Goal: Find specific page/section: Find specific page/section

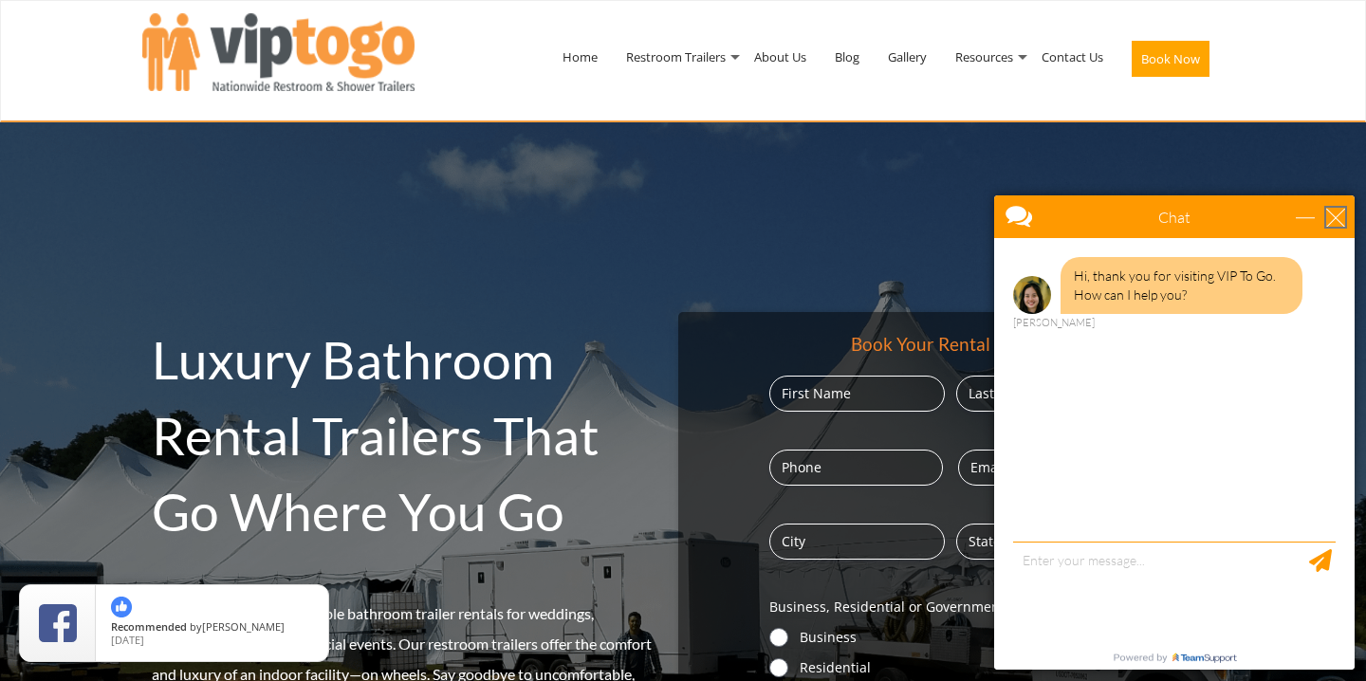
click at [1335, 224] on div "close" at bounding box center [1335, 217] width 19 height 19
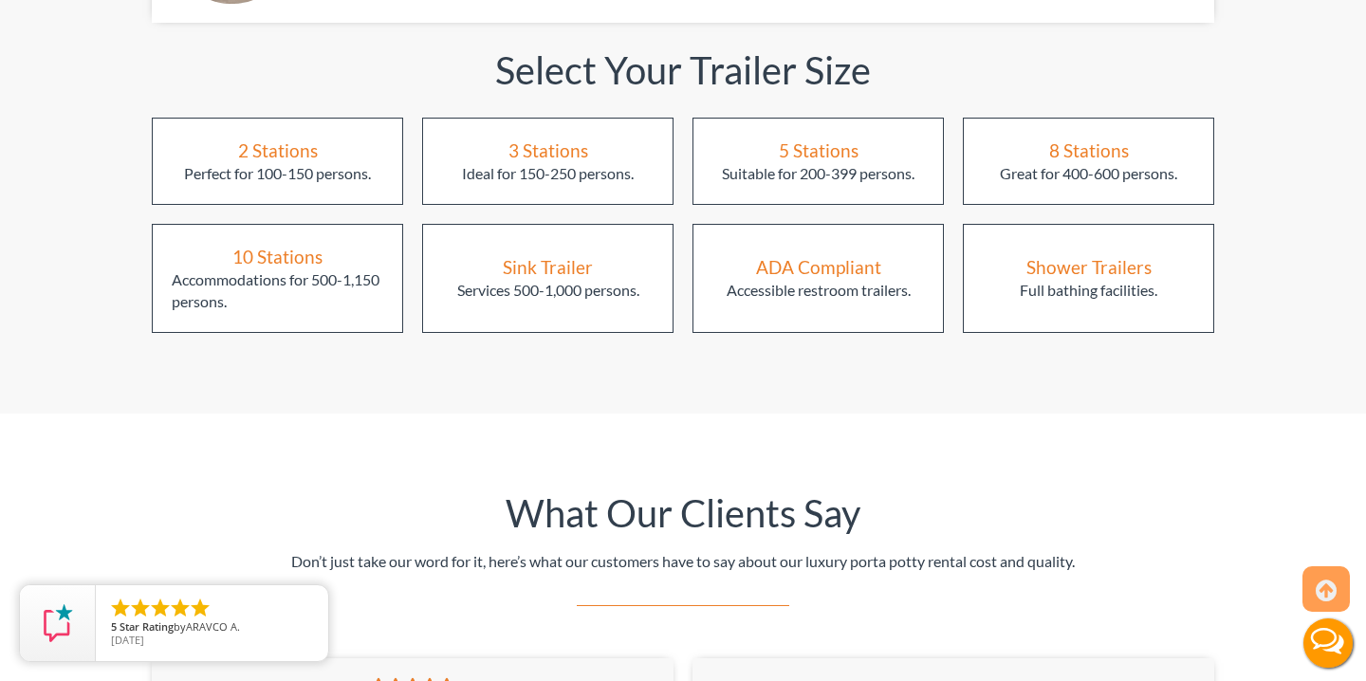
scroll to position [2613, 0]
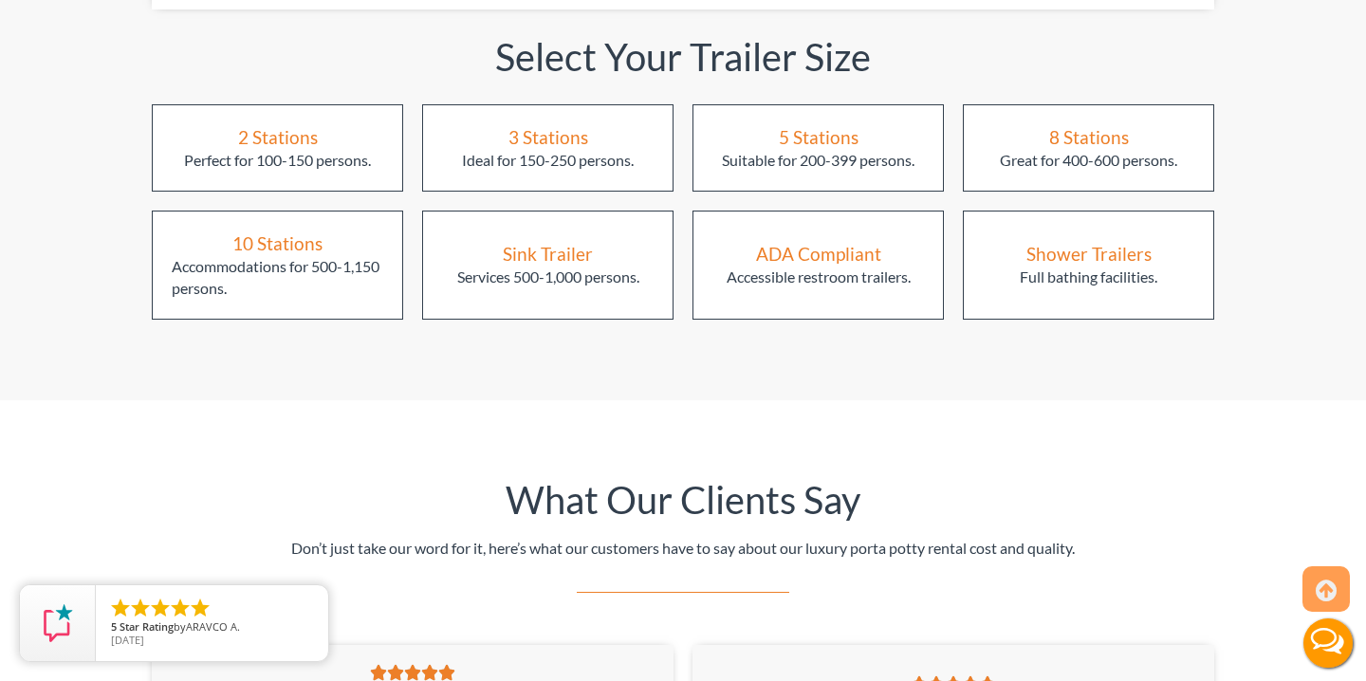
click at [284, 124] on div "2 Stations" at bounding box center [278, 137] width 80 height 26
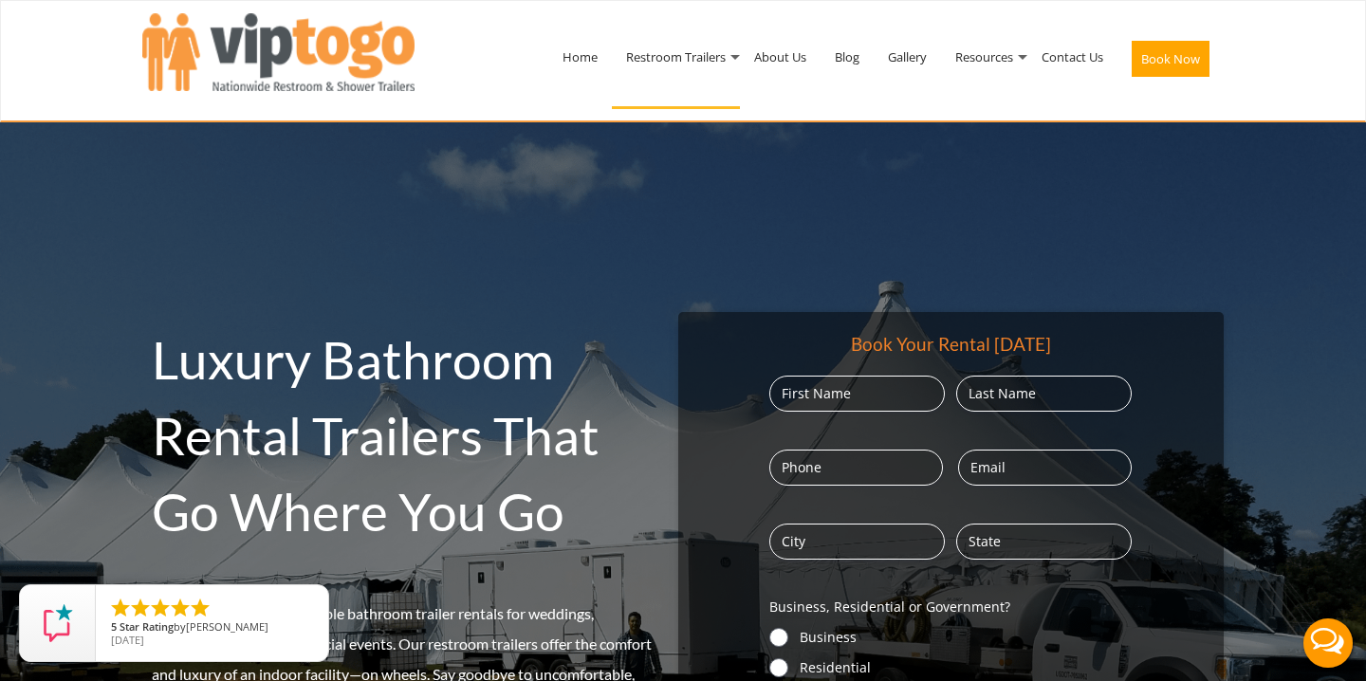
scroll to position [0, 0]
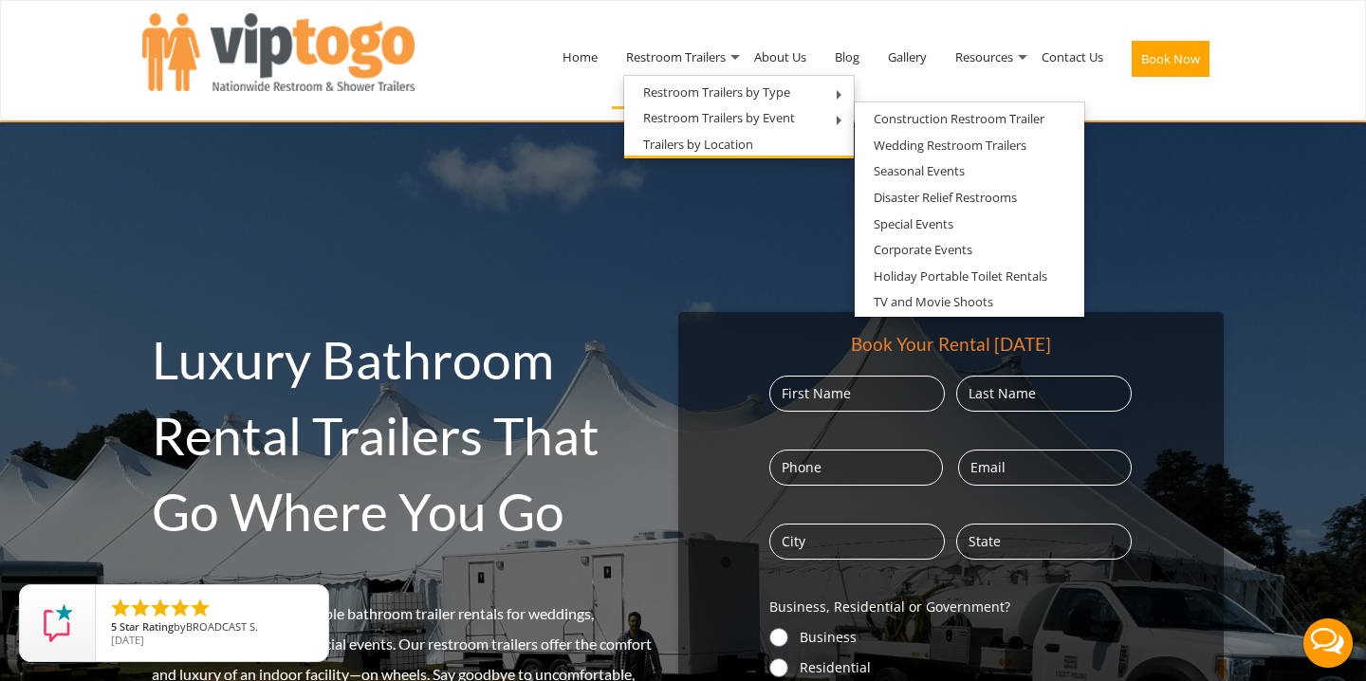
click at [792, 148] on li "Trailers by Location" at bounding box center [739, 146] width 230 height 27
click at [692, 143] on link "Trailers by Location" at bounding box center [698, 145] width 148 height 24
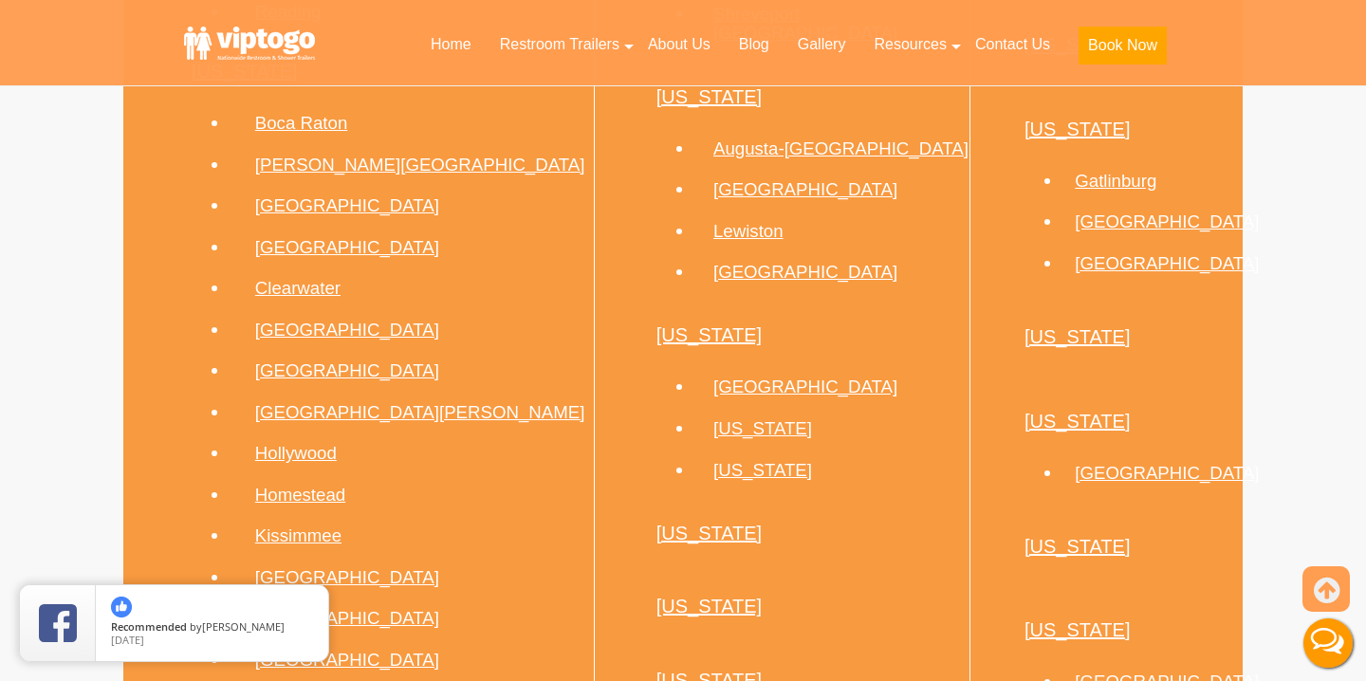
scroll to position [3145, 0]
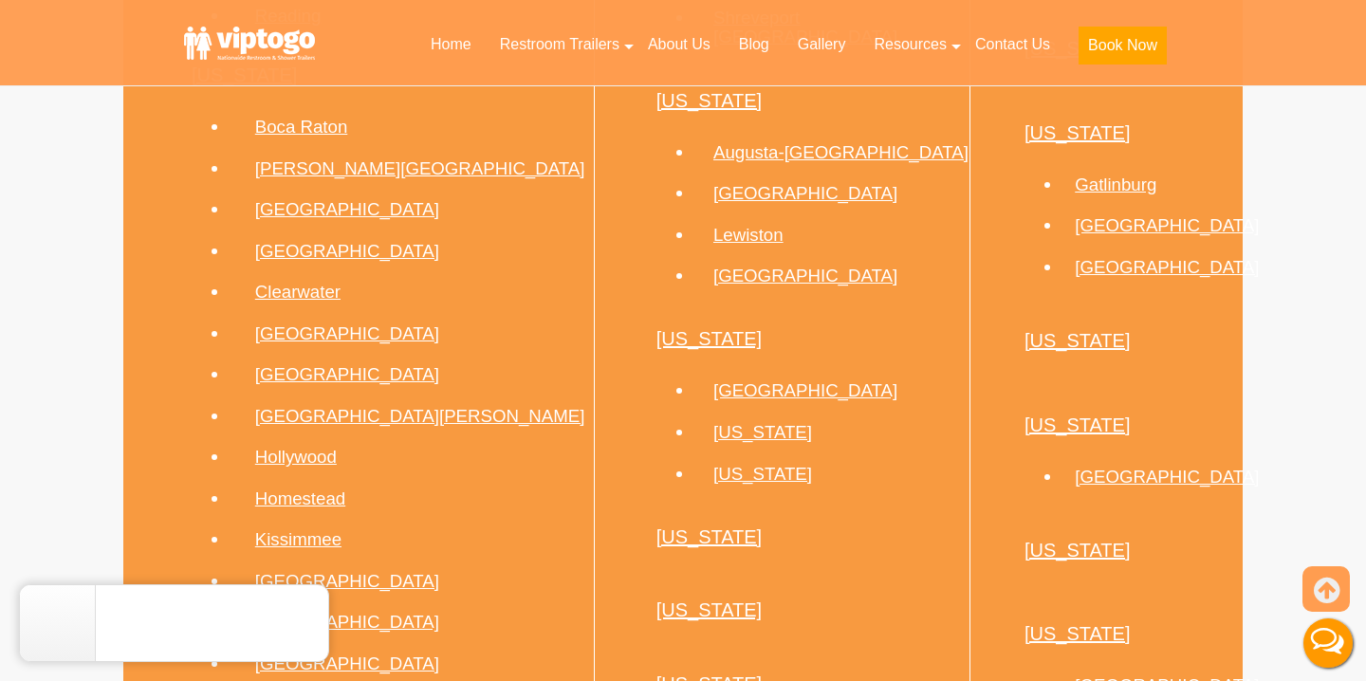
click at [1037, 351] on link "[US_STATE]" at bounding box center [1077, 340] width 106 height 21
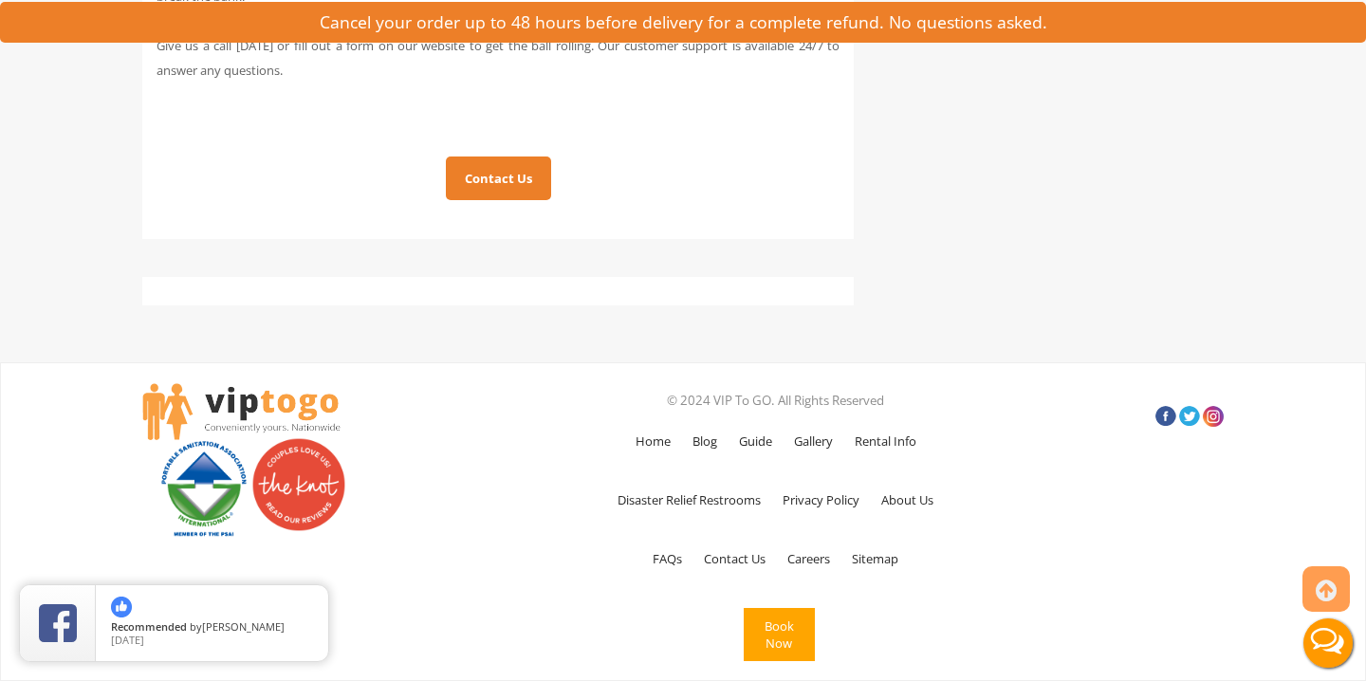
scroll to position [4941, 0]
